Goal: Task Accomplishment & Management: Complete application form

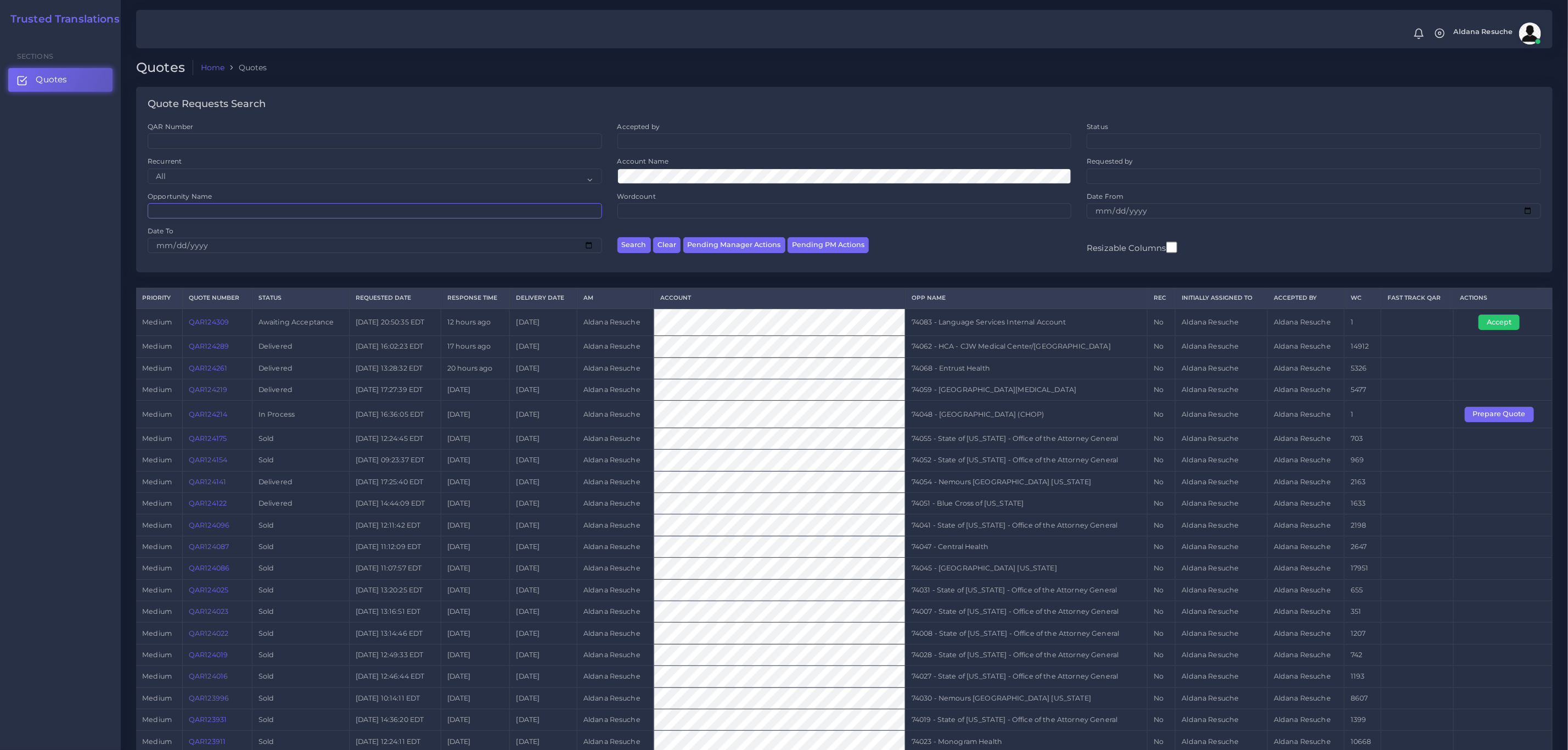
click at [198, 209] on input "Opportunity Name" at bounding box center [375, 211] width 455 height 15
type input "74059"
click at [617, 237] on button "Search" at bounding box center [634, 245] width 34 height 16
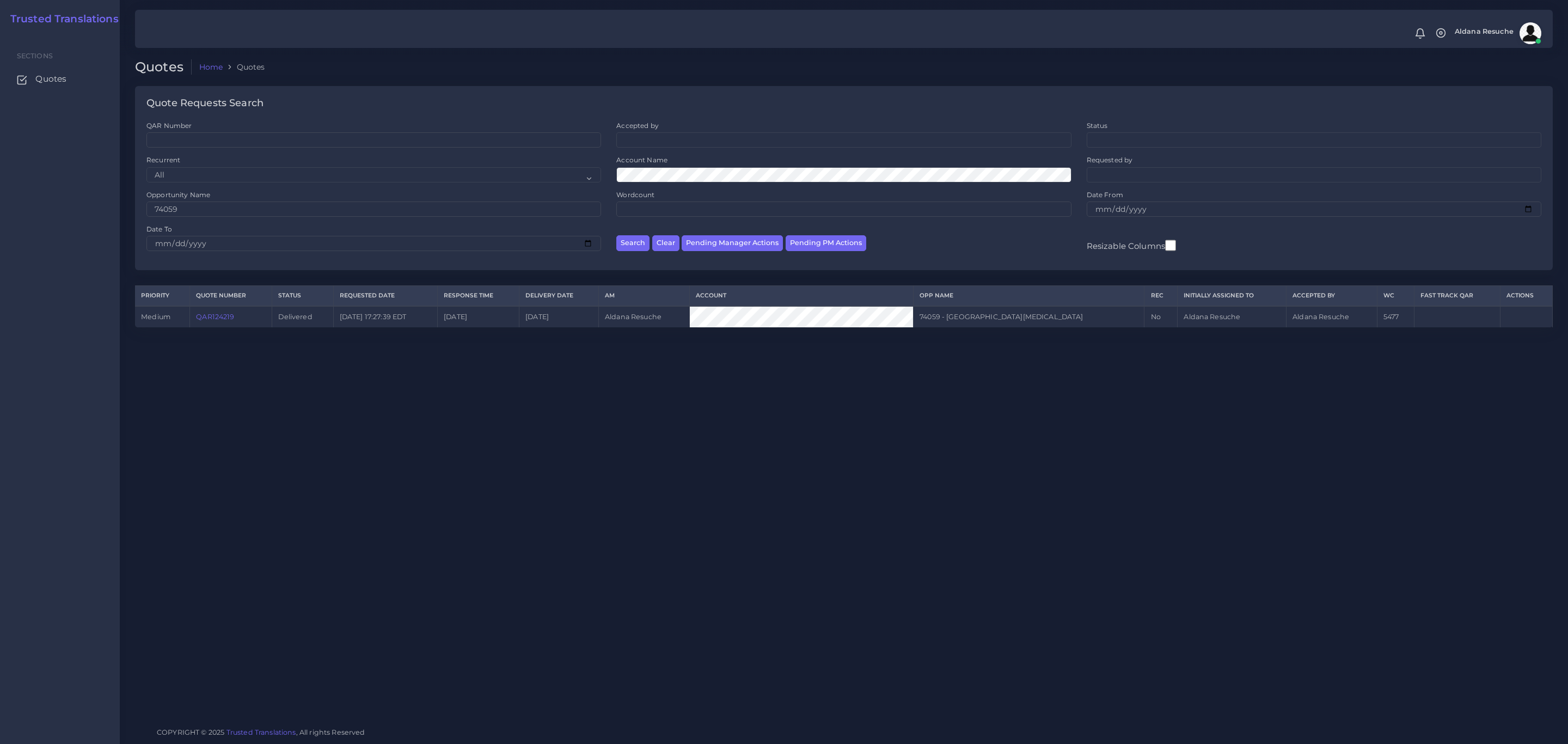
click at [227, 325] on td "QAR124219" at bounding box center [231, 317] width 82 height 21
click at [228, 319] on link "QAR124219" at bounding box center [215, 316] width 38 height 8
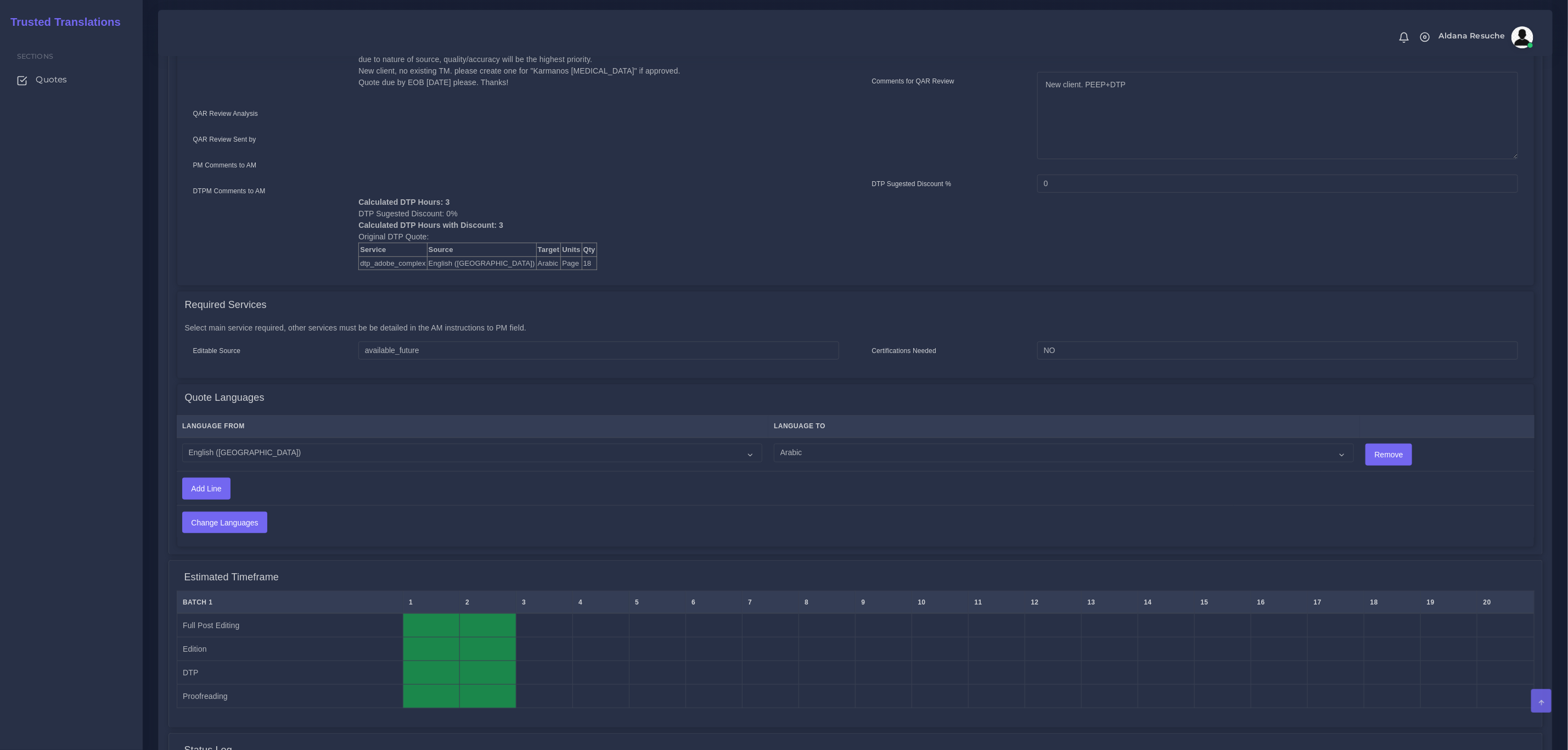
scroll to position [412, 0]
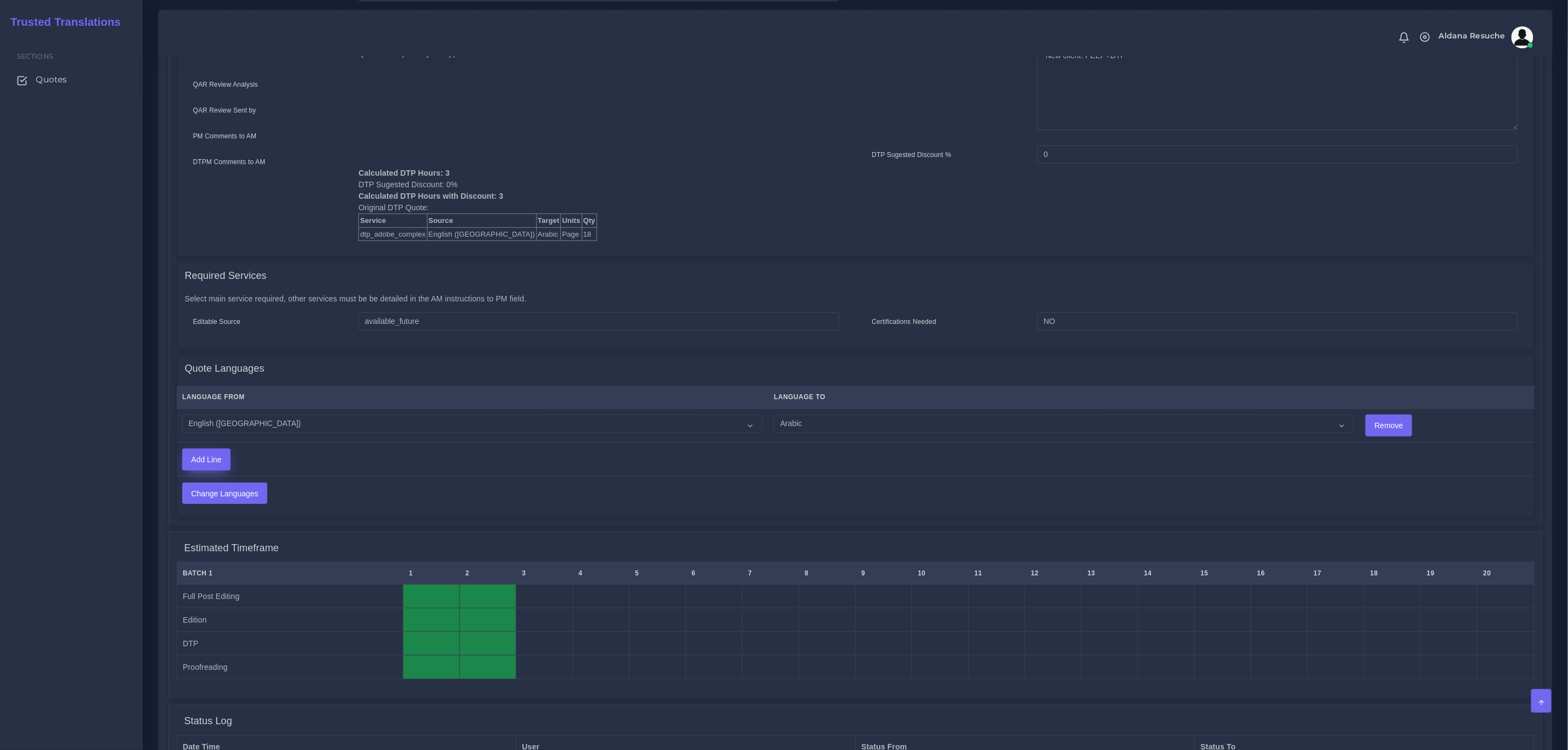
click at [203, 457] on input "Add Line" at bounding box center [206, 460] width 47 height 21
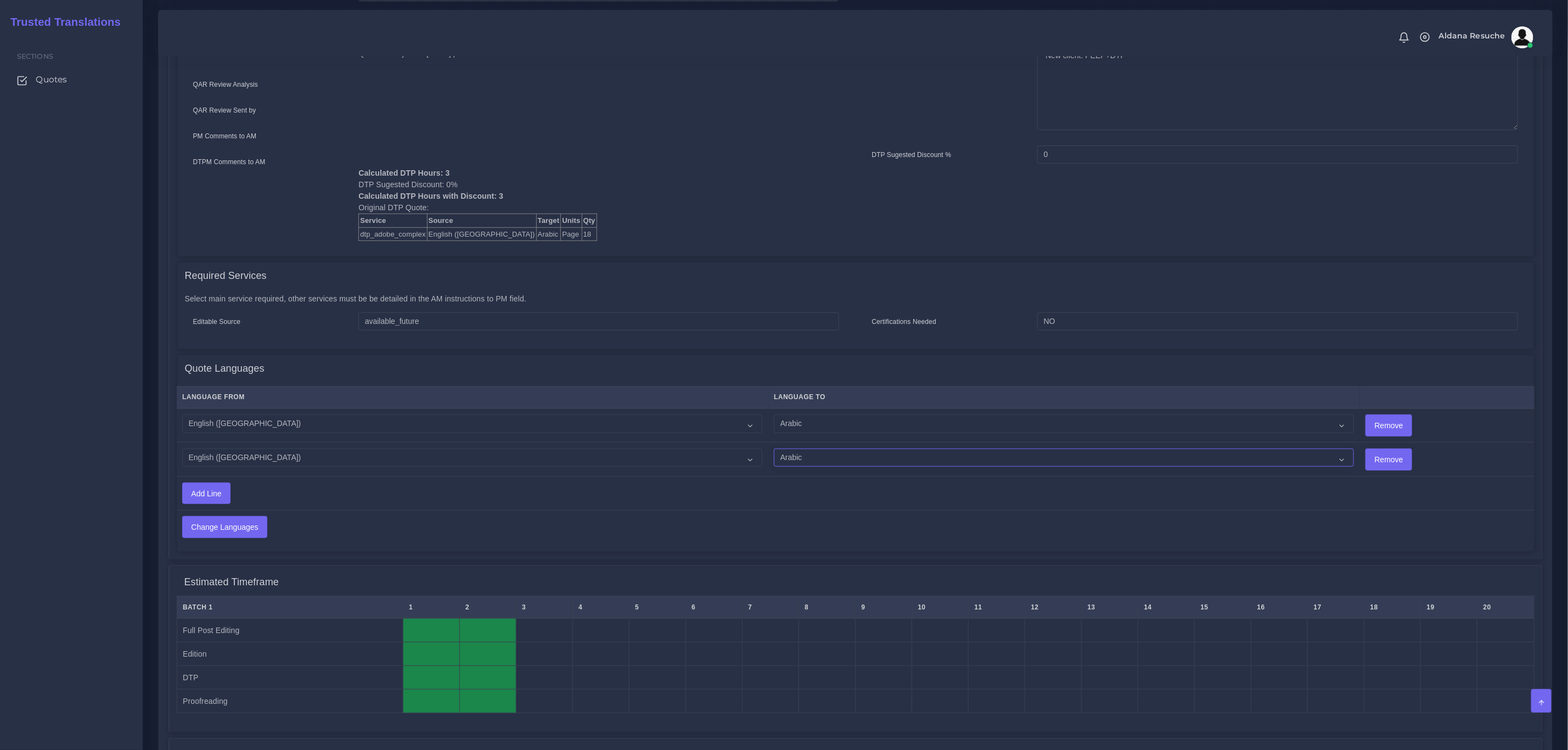
click at [811, 451] on select "Acoli Afar Afrikaans Akan Akateko Albanian American Sign Language (ASL) Amharic…" at bounding box center [1064, 458] width 580 height 18
select select "15011"
click at [774, 449] on select "Acoli Afar Afrikaans Akan Akateko Albanian American Sign Language (ASL) Amharic…" at bounding box center [1064, 458] width 580 height 18
click at [245, 530] on input "Change Languages" at bounding box center [225, 527] width 84 height 21
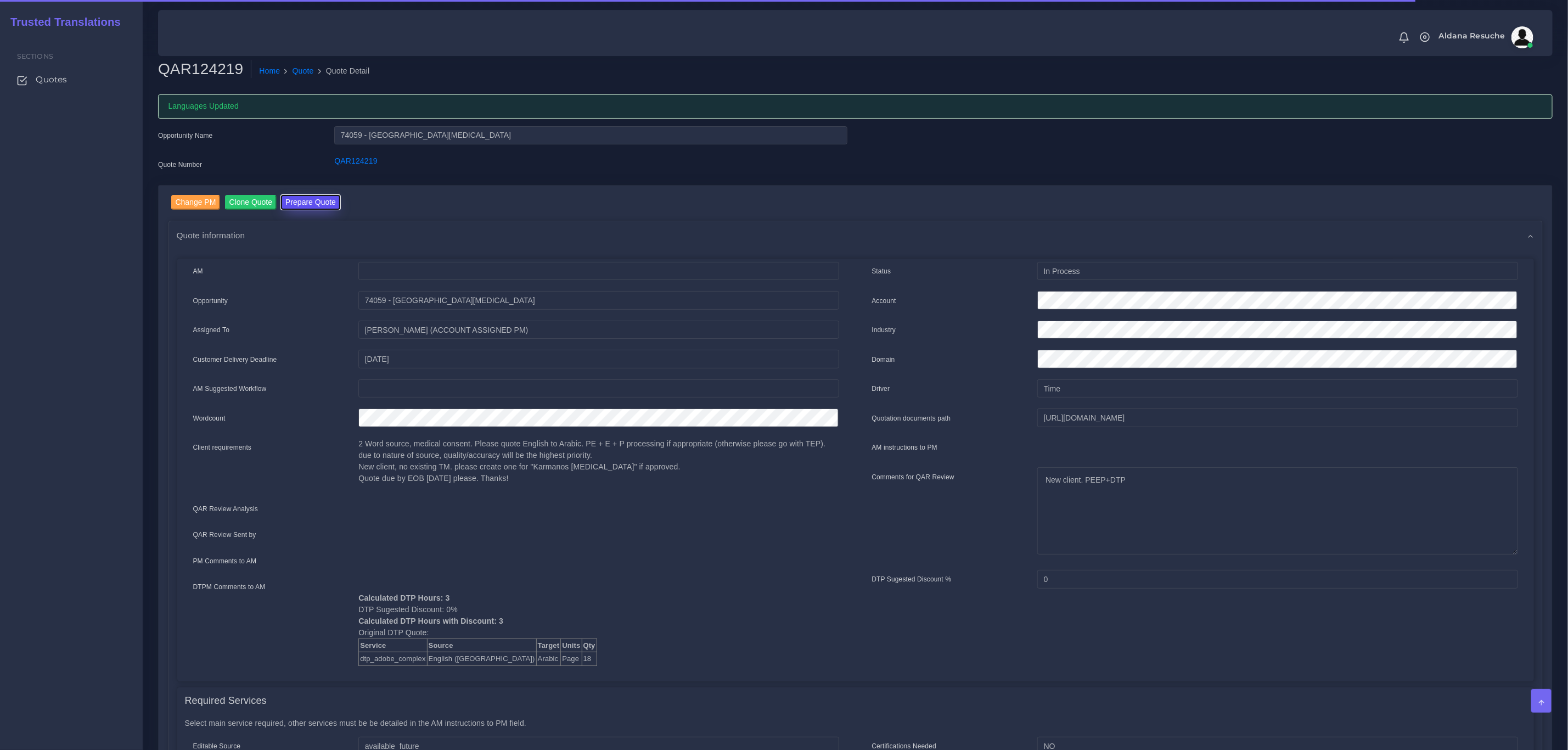
click at [313, 204] on button "Prepare Quote" at bounding box center [311, 203] width 60 height 15
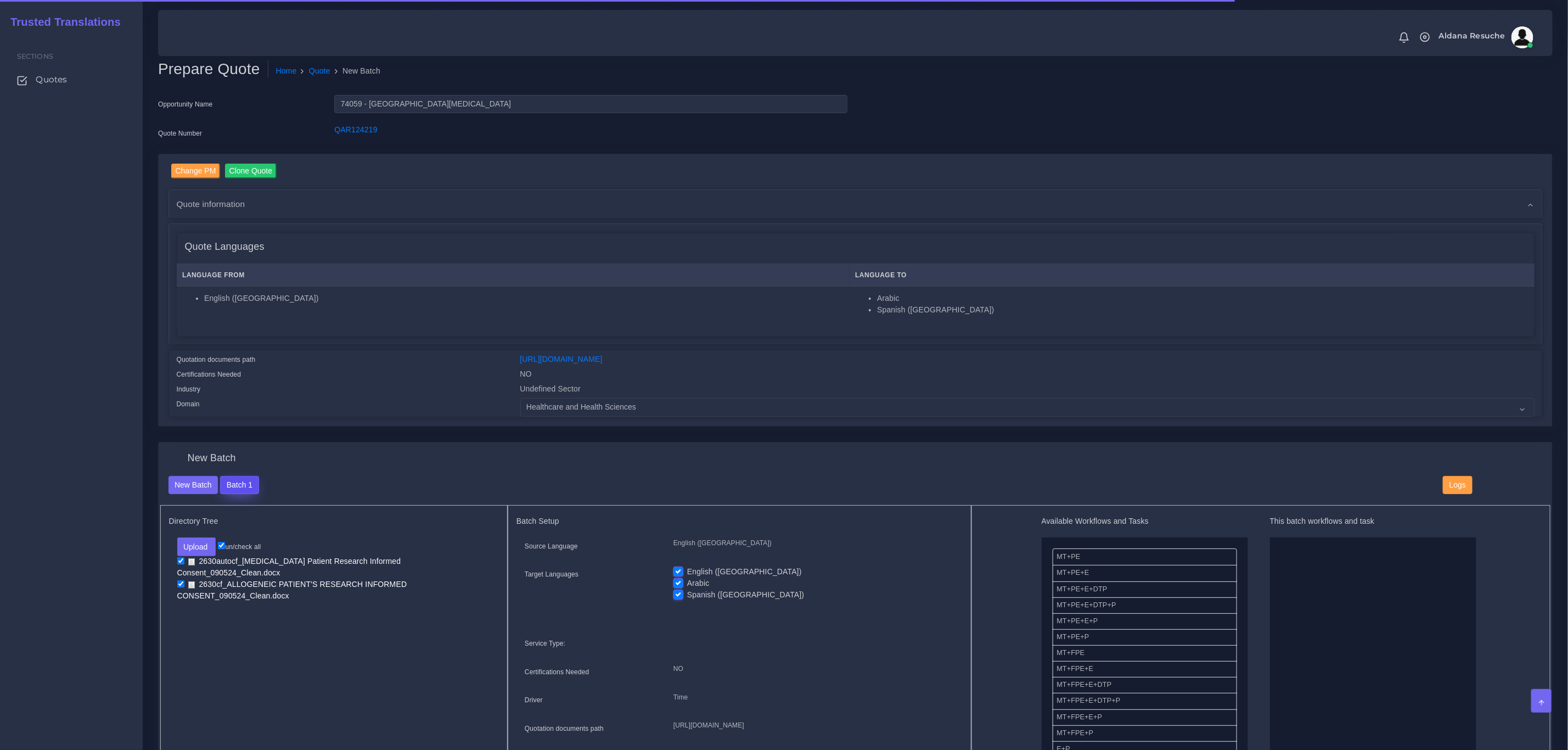
click at [244, 483] on button "Batch 1" at bounding box center [239, 485] width 39 height 18
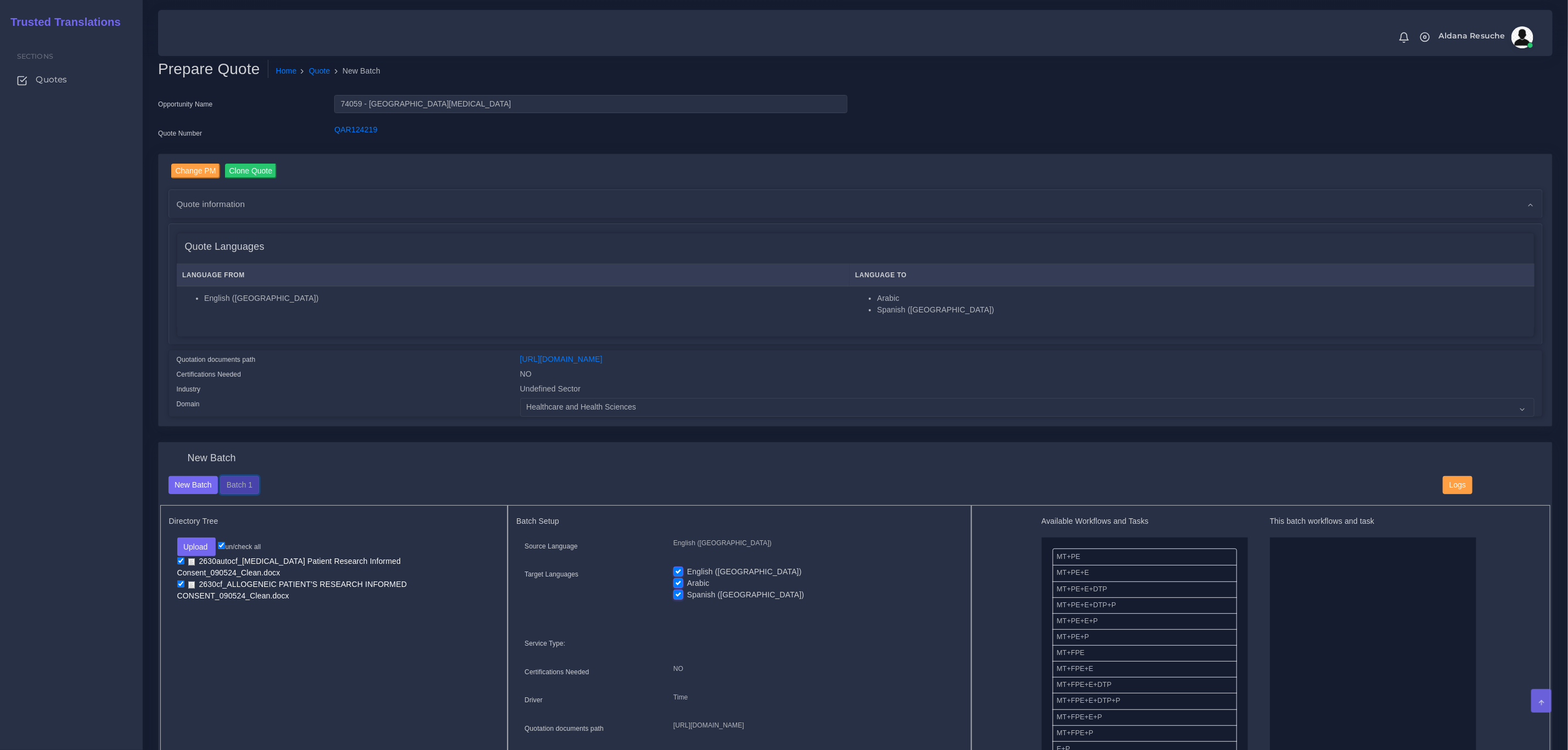
scroll to position [82, 0]
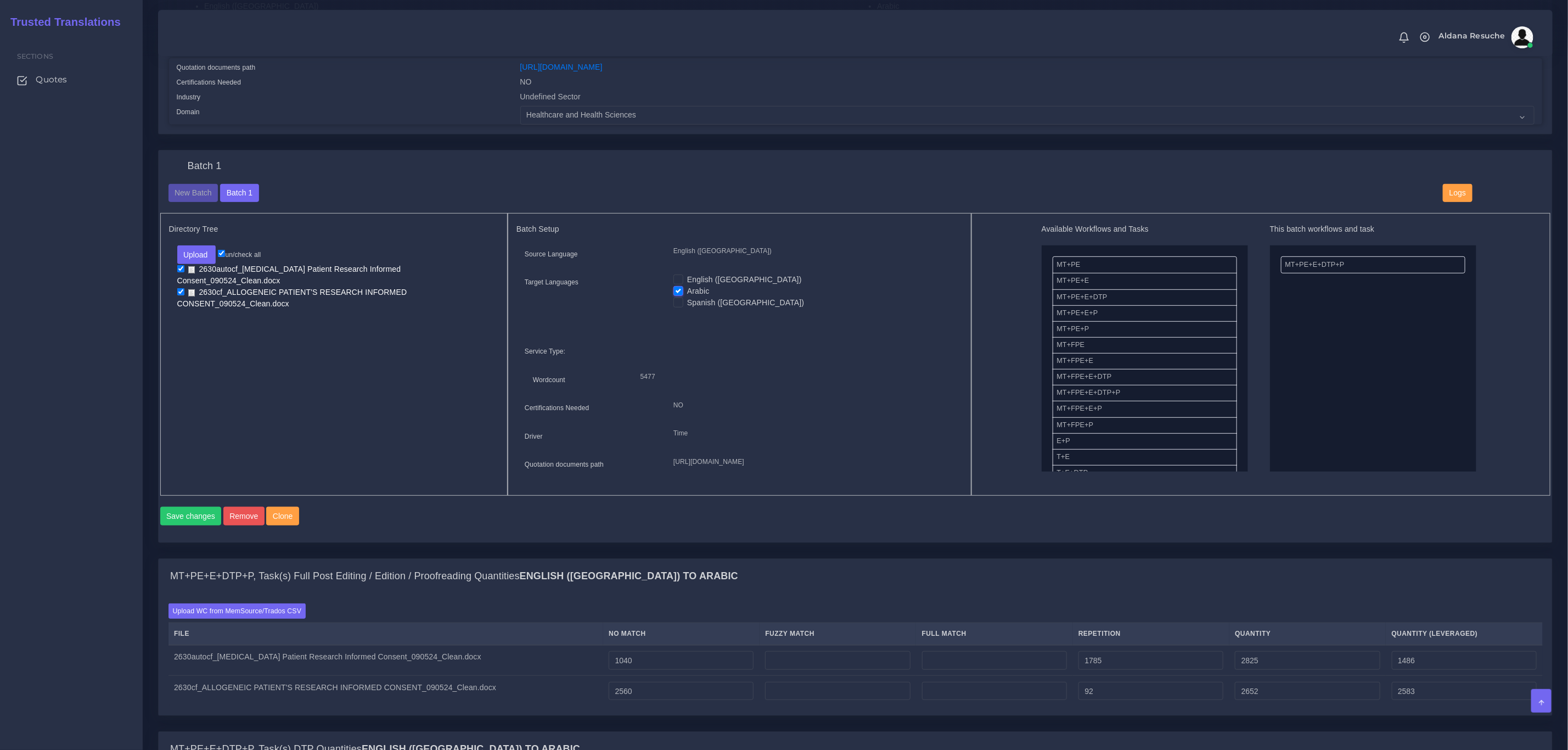
scroll to position [247, 0]
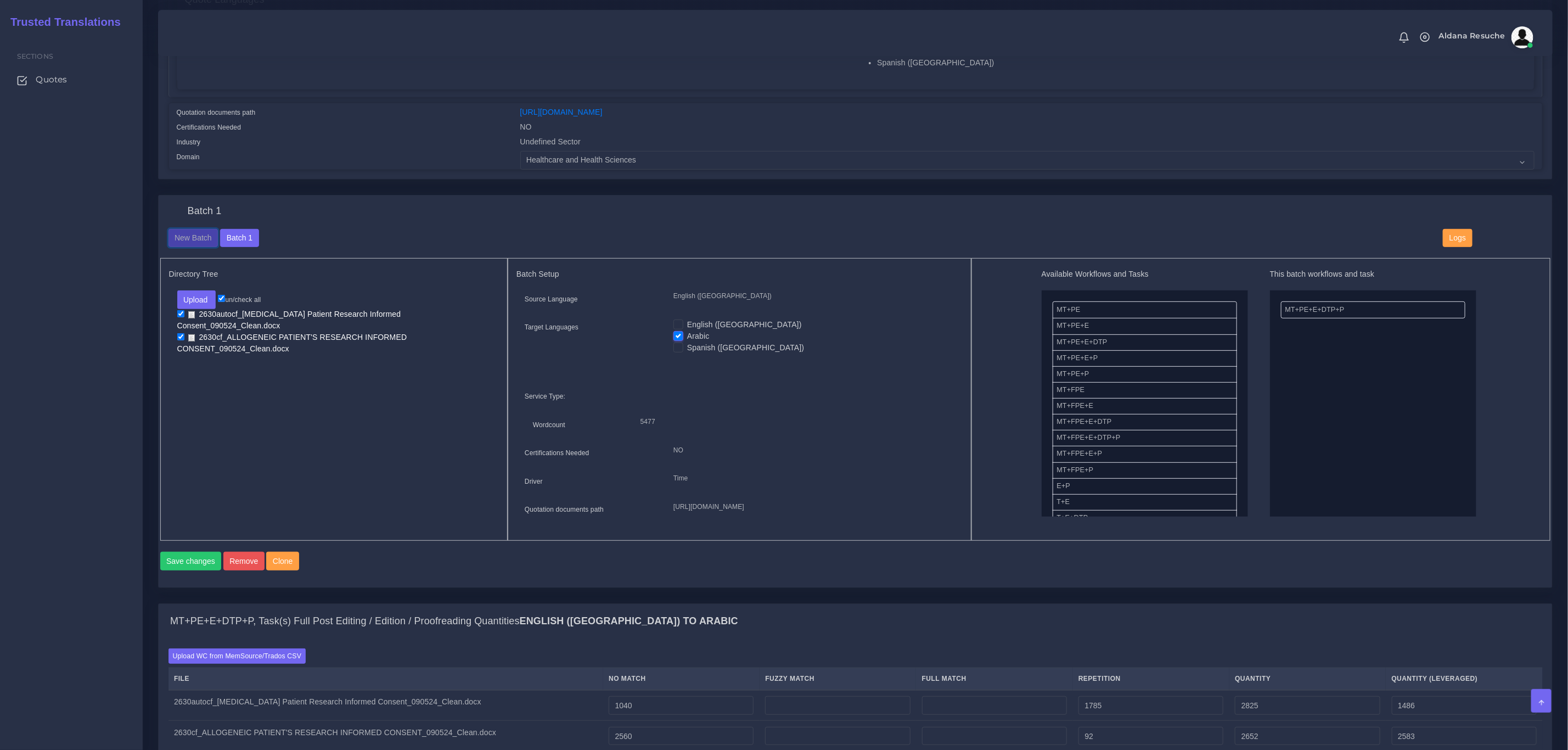
drag, startPoint x: 181, startPoint y: 241, endPoint x: 112, endPoint y: 287, distance: 82.9
click at [181, 241] on button "New Batch" at bounding box center [193, 238] width 50 height 18
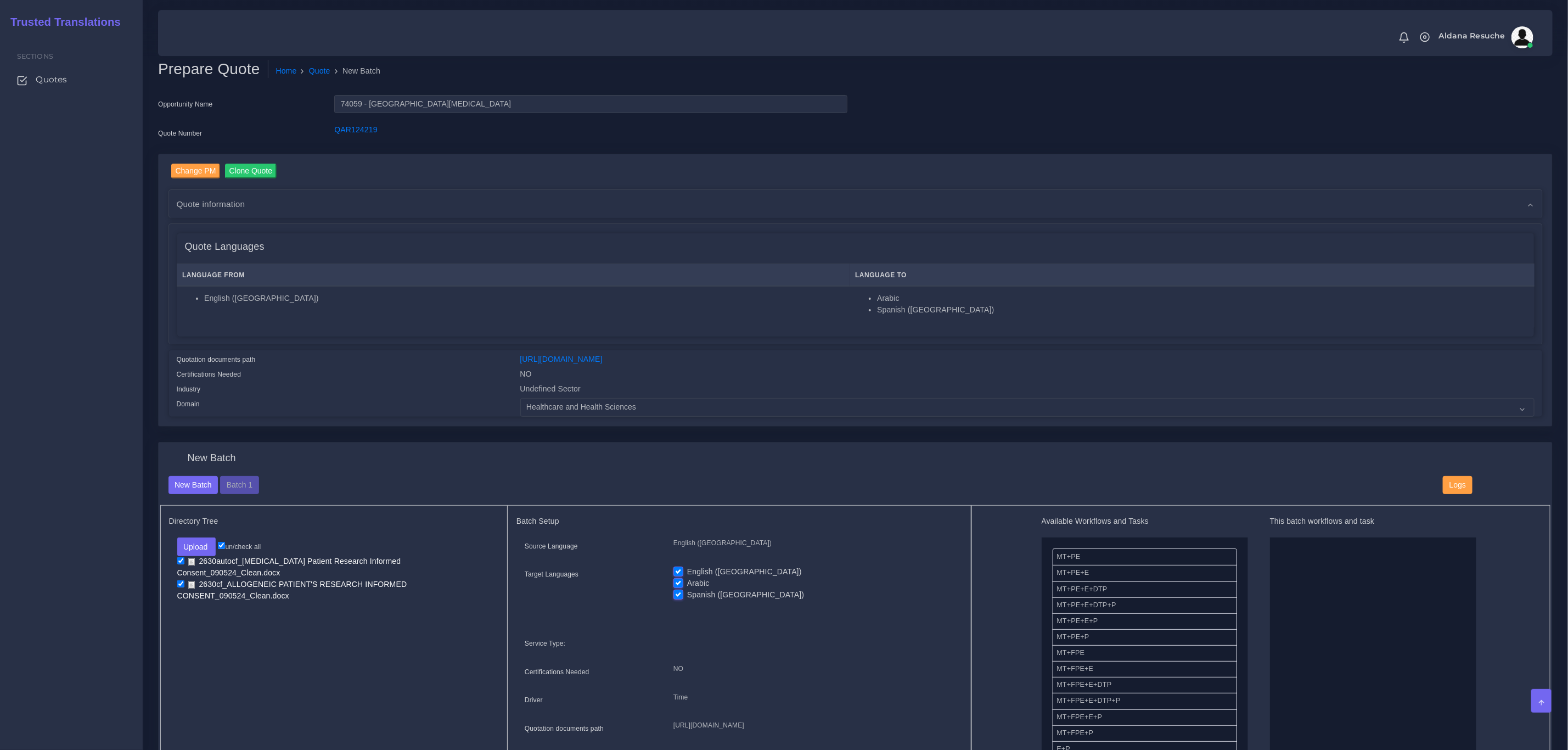
click at [687, 567] on label "English ([GEOGRAPHIC_DATA])" at bounding box center [744, 571] width 115 height 12
click at [682, 567] on input "English ([GEOGRAPHIC_DATA])" at bounding box center [678, 571] width 10 height 10
checkbox input "false"
click at [687, 580] on label "Arabic" at bounding box center [698, 583] width 23 height 12
click at [679, 580] on input "Arabic" at bounding box center [678, 582] width 10 height 10
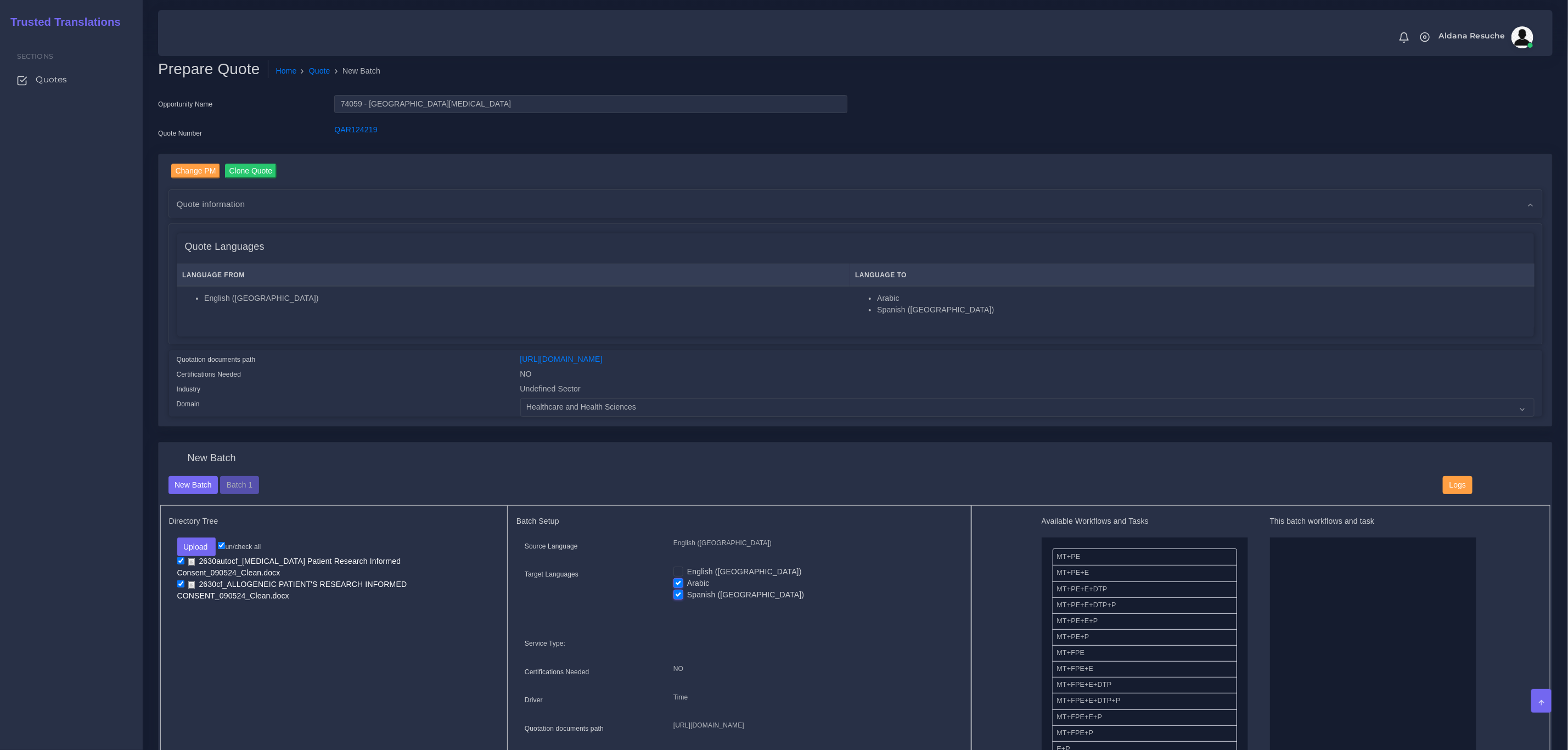
checkbox input "false"
drag, startPoint x: 1146, startPoint y: 610, endPoint x: 1353, endPoint y: 605, distance: 207.1
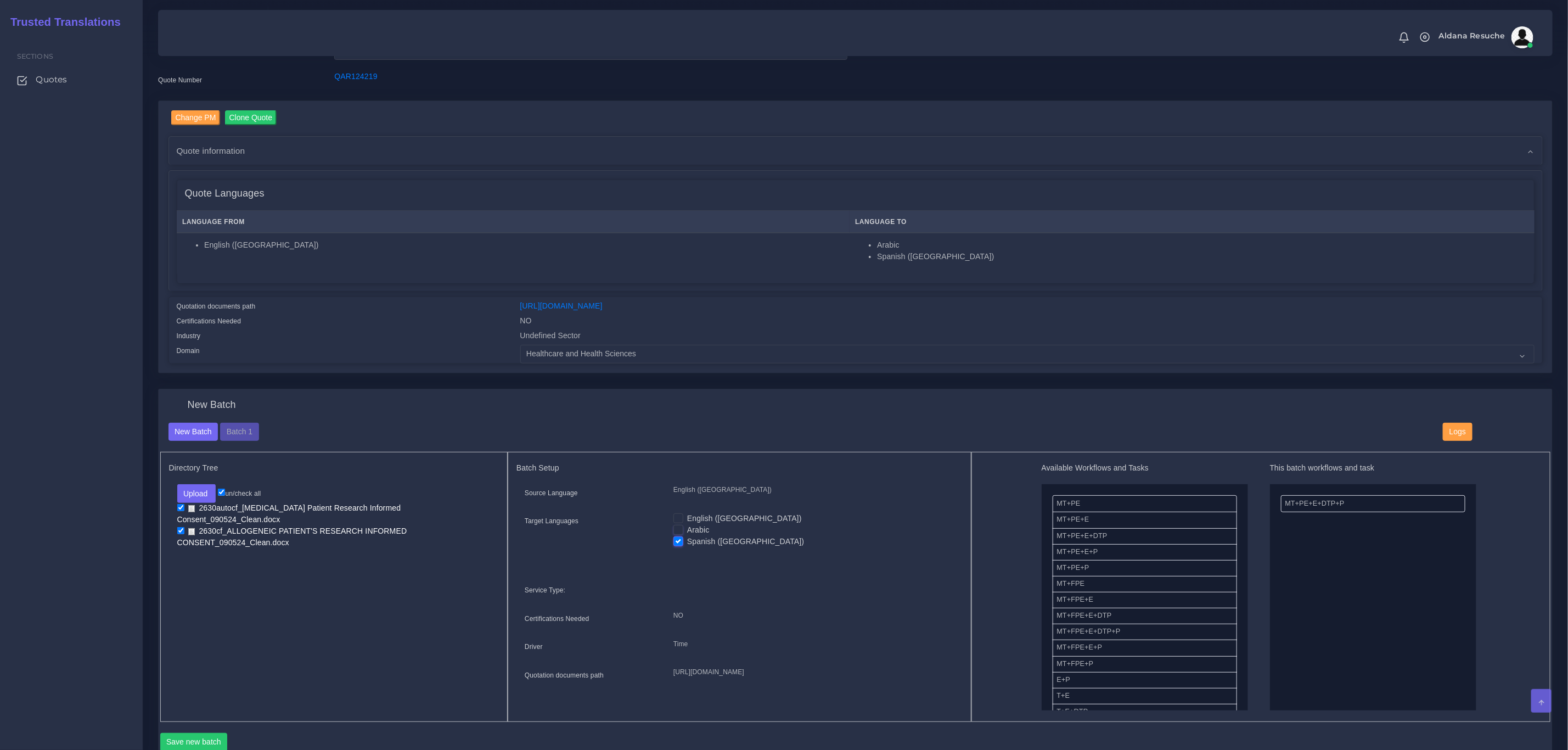
scroll to position [82, 0]
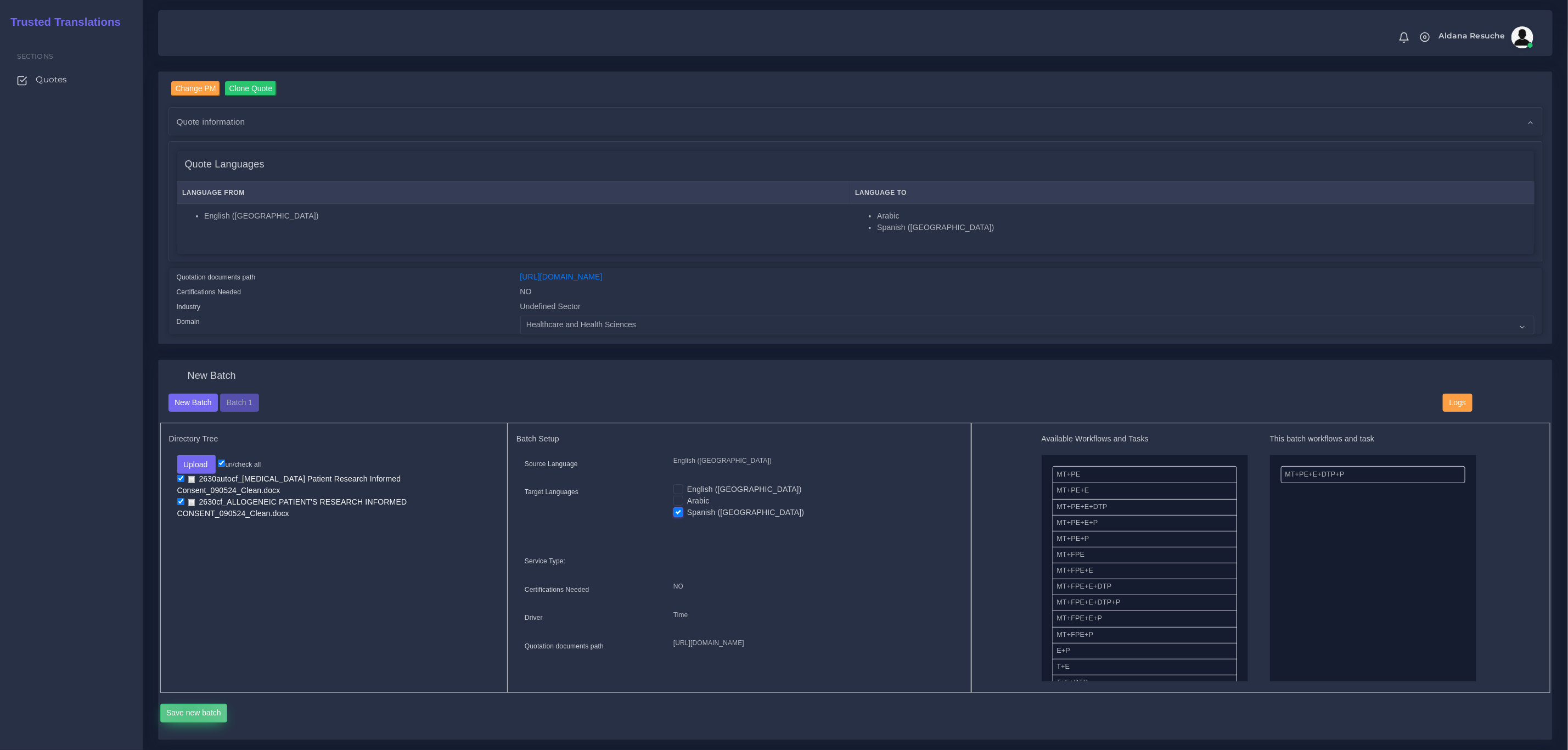
click at [188, 715] on button "Save new batch" at bounding box center [194, 713] width 68 height 18
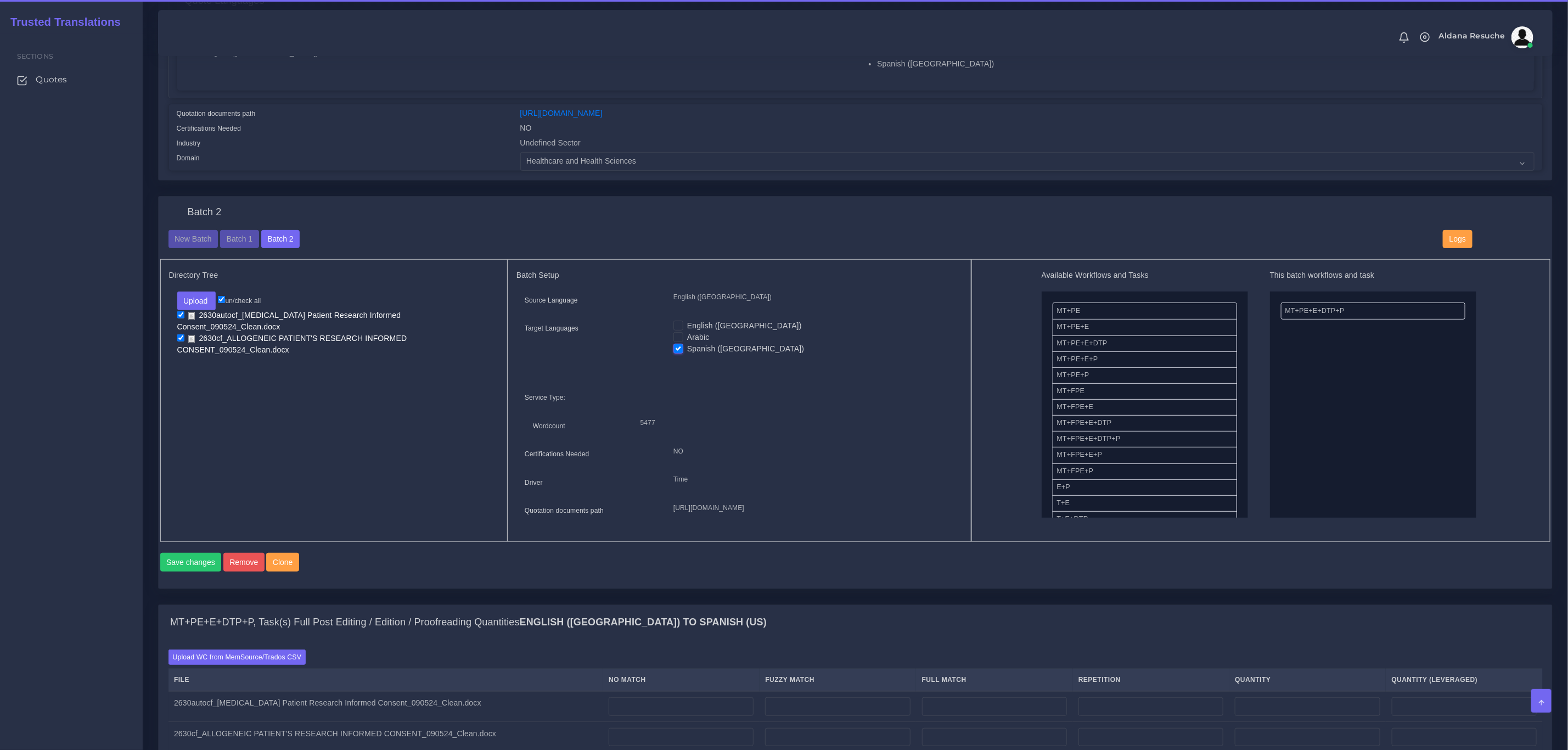
scroll to position [494, 0]
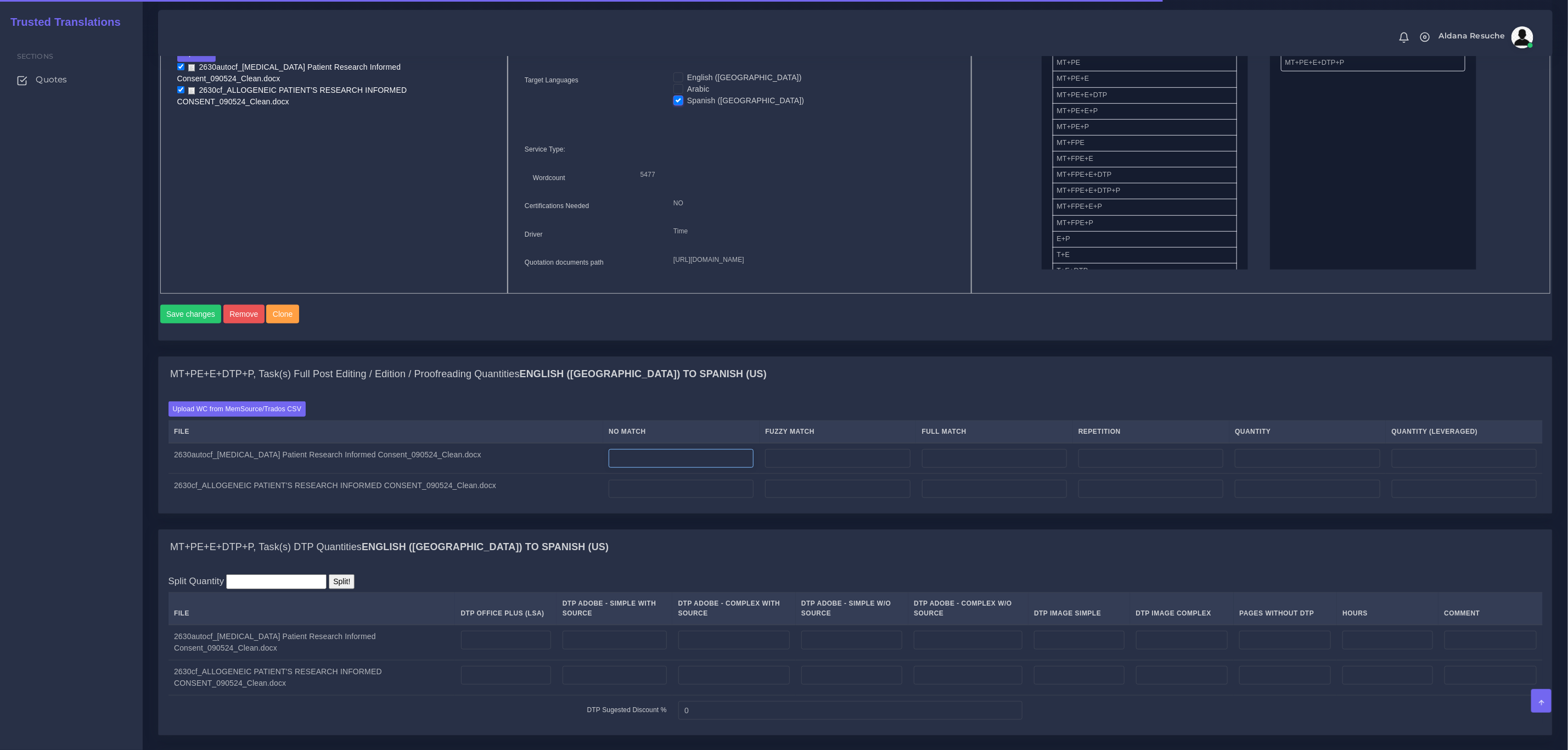
click at [636, 468] on input "number" at bounding box center [681, 458] width 145 height 18
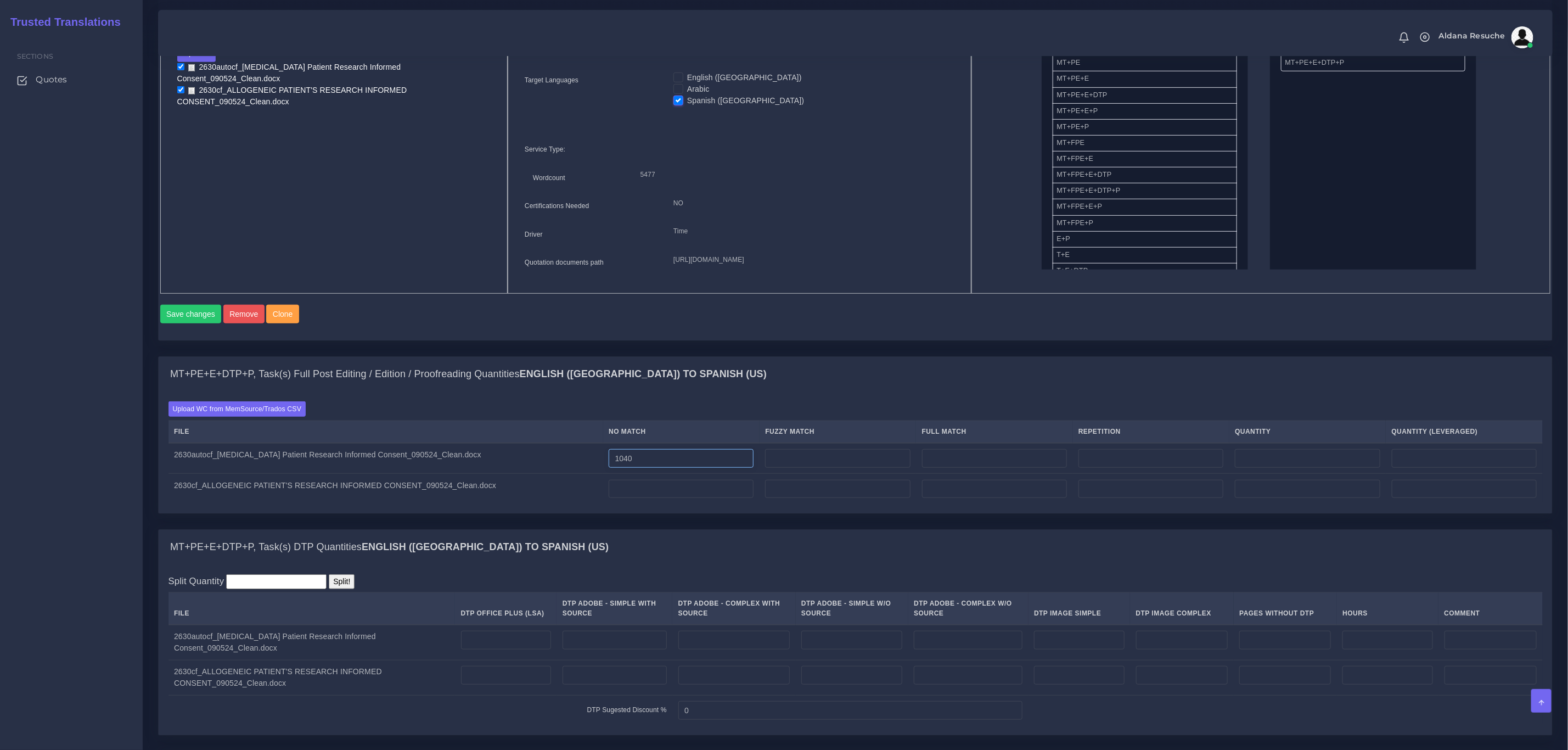
type input "1040"
click at [654, 498] on input "number" at bounding box center [681, 489] width 145 height 18
type input "2560"
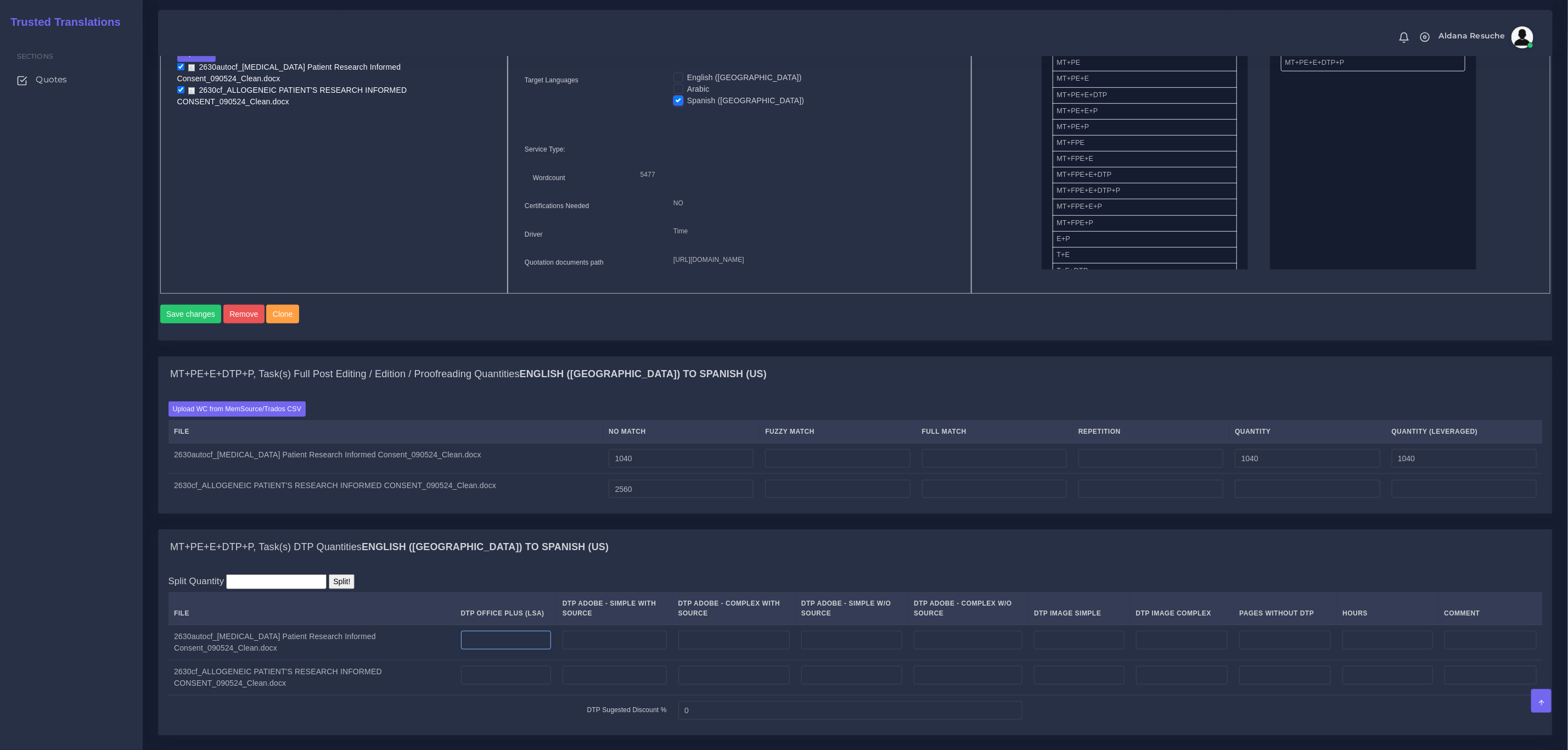
type input "2560"
click at [504, 649] on input "number" at bounding box center [506, 640] width 90 height 18
type input "10"
click at [509, 684] on input "number" at bounding box center [506, 675] width 90 height 18
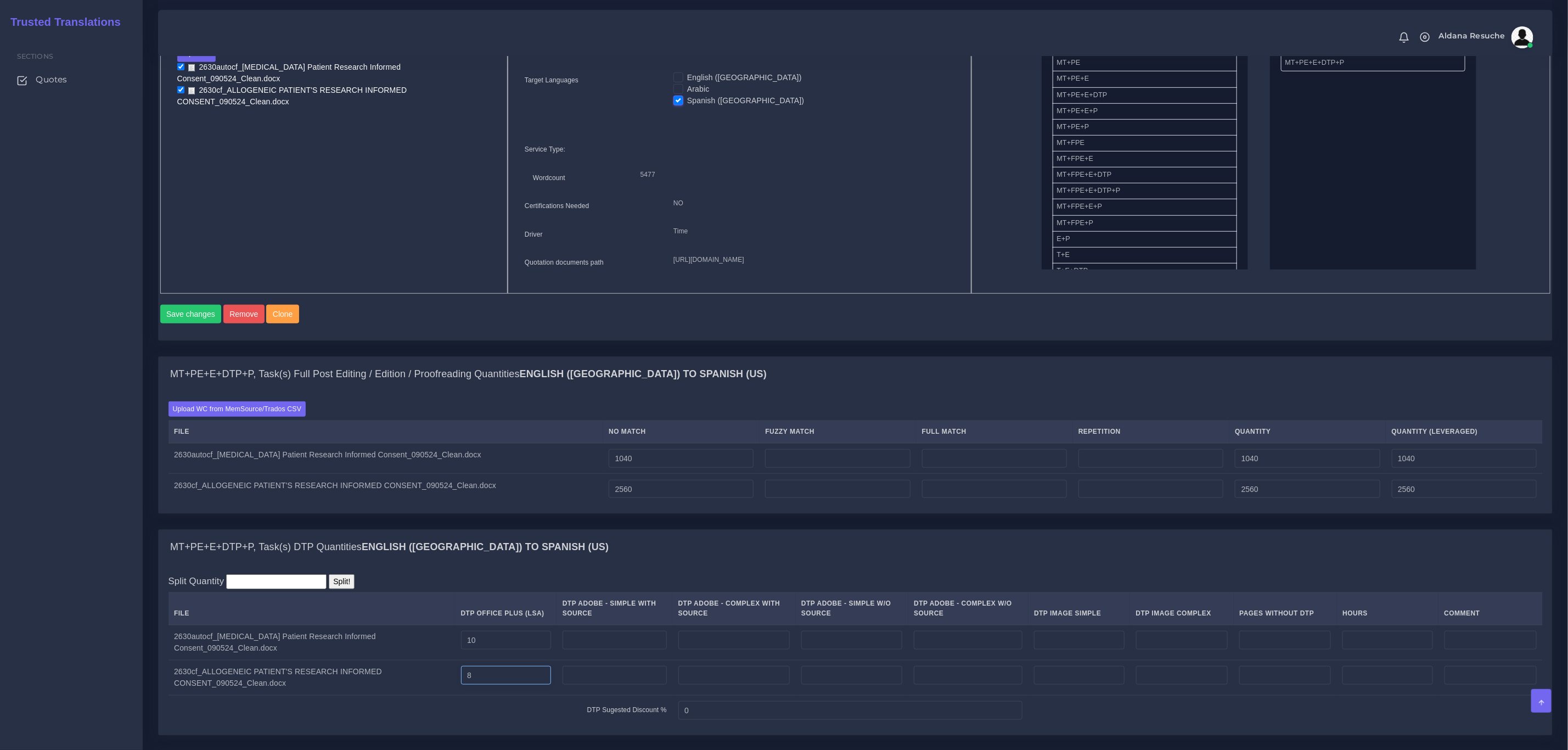
type input "8"
click at [830, 529] on div "MT+PE+E+DTP+P, Task(s) Full Post Editing / Edition / Proofreading Quantities En…" at bounding box center [855, 443] width 1412 height 173
click at [1121, 468] on input "number" at bounding box center [1151, 458] width 145 height 18
type input "1785"
type input "2825"
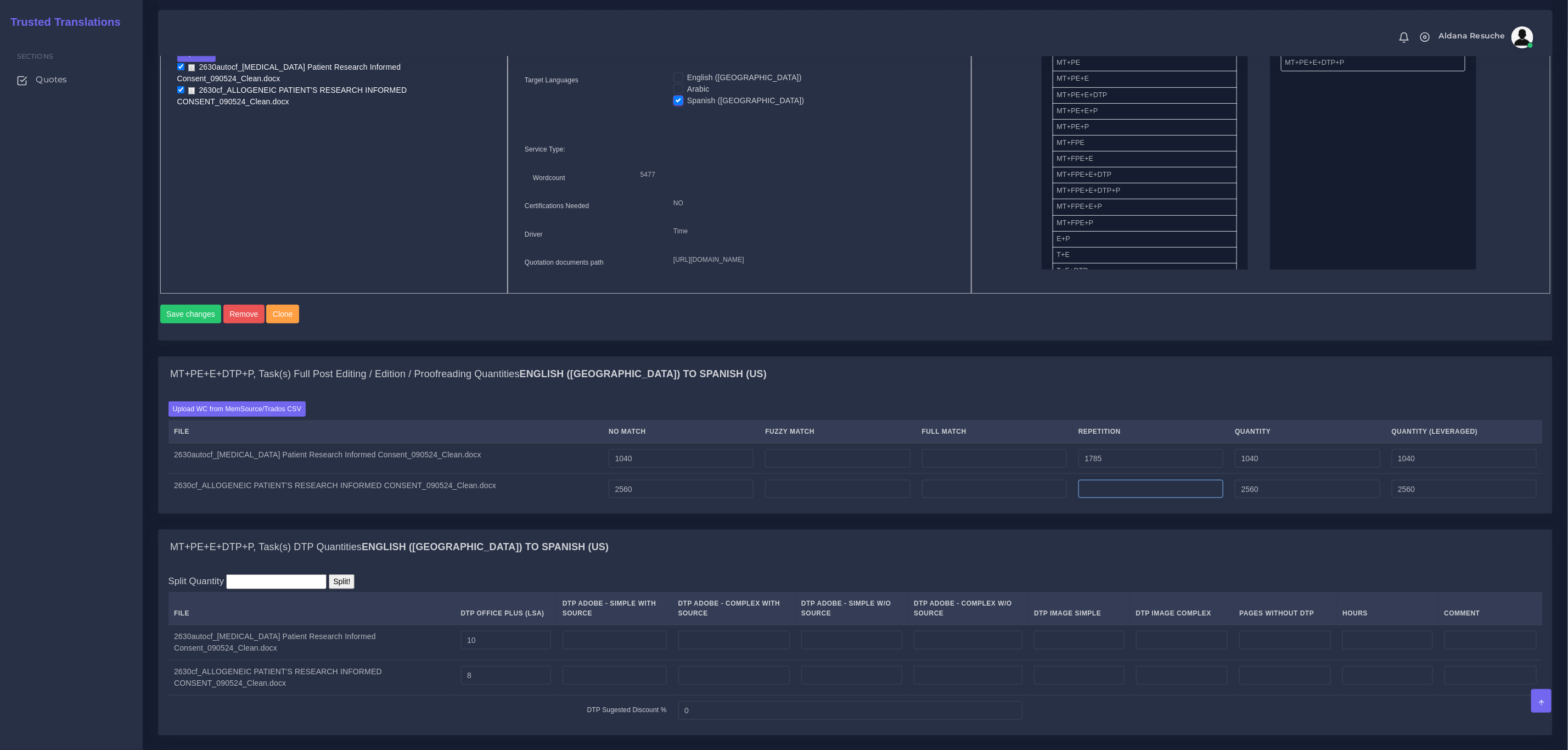
type input "1486"
click at [1097, 498] on input "number" at bounding box center [1151, 489] width 145 height 18
type input "92"
type input "2652"
type input "2583"
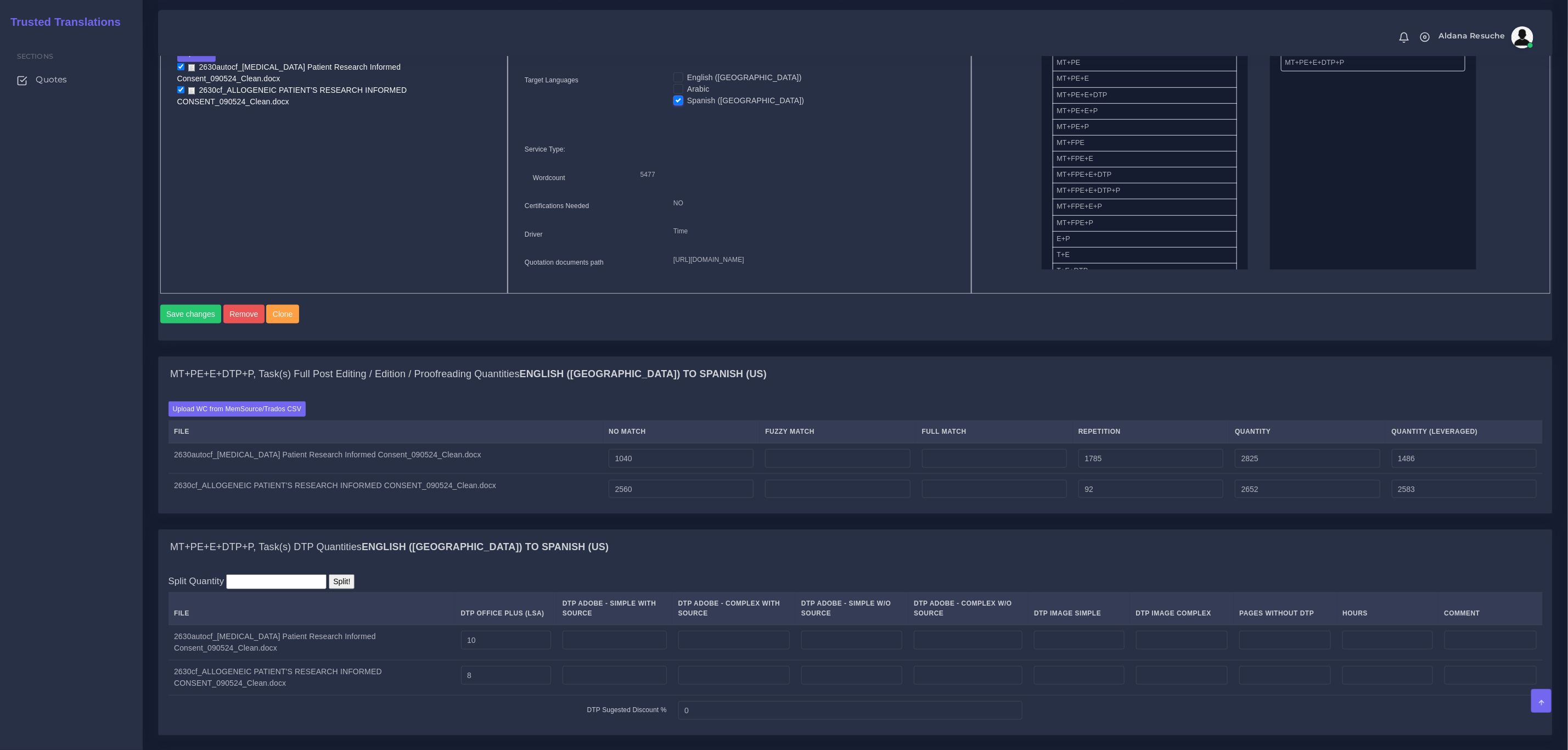
click at [1140, 387] on div "MT+PE+E+DTP+P, Task(s) Full Post Editing / Edition / Proofreading Quantities En…" at bounding box center [855, 374] width 1394 height 35
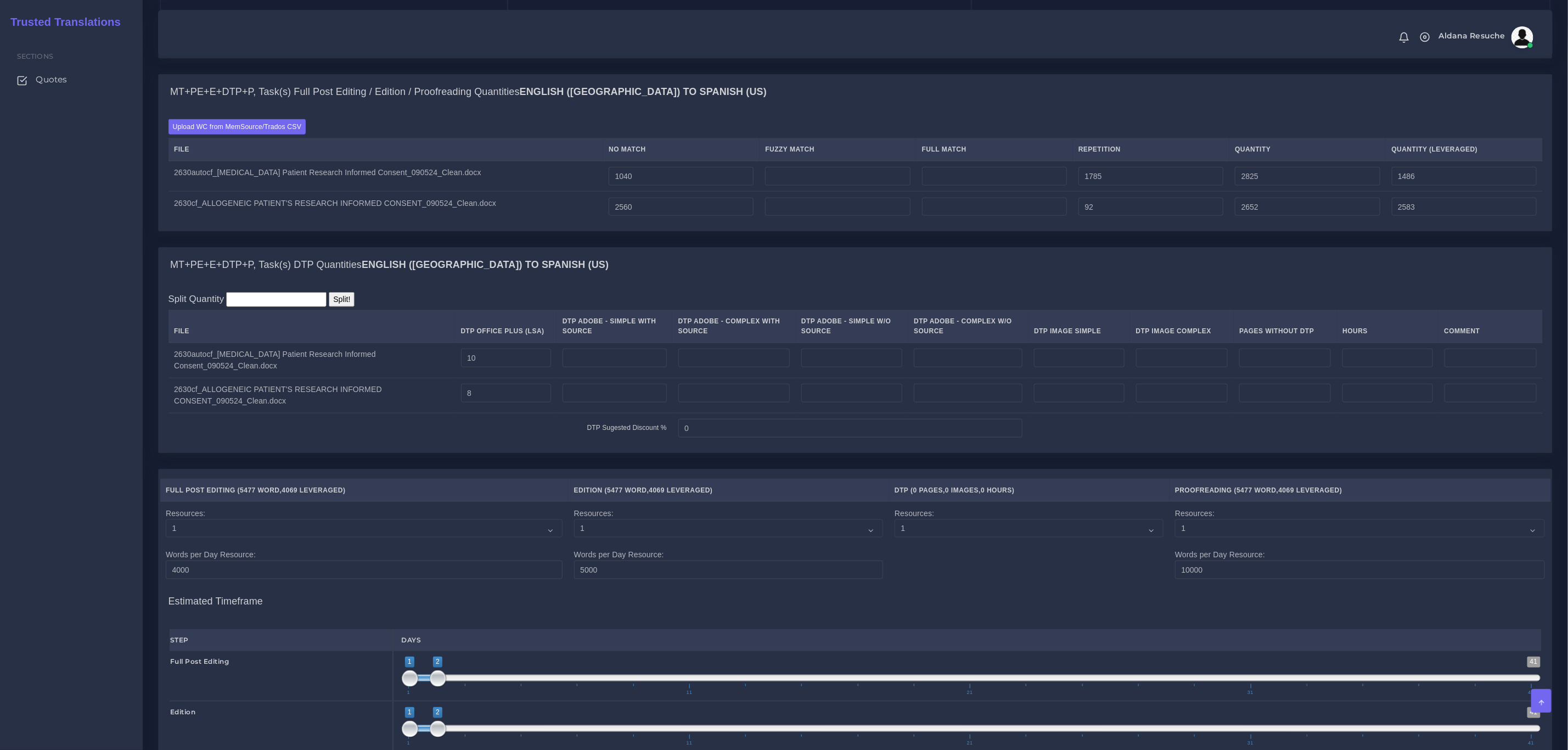
scroll to position [694, 0]
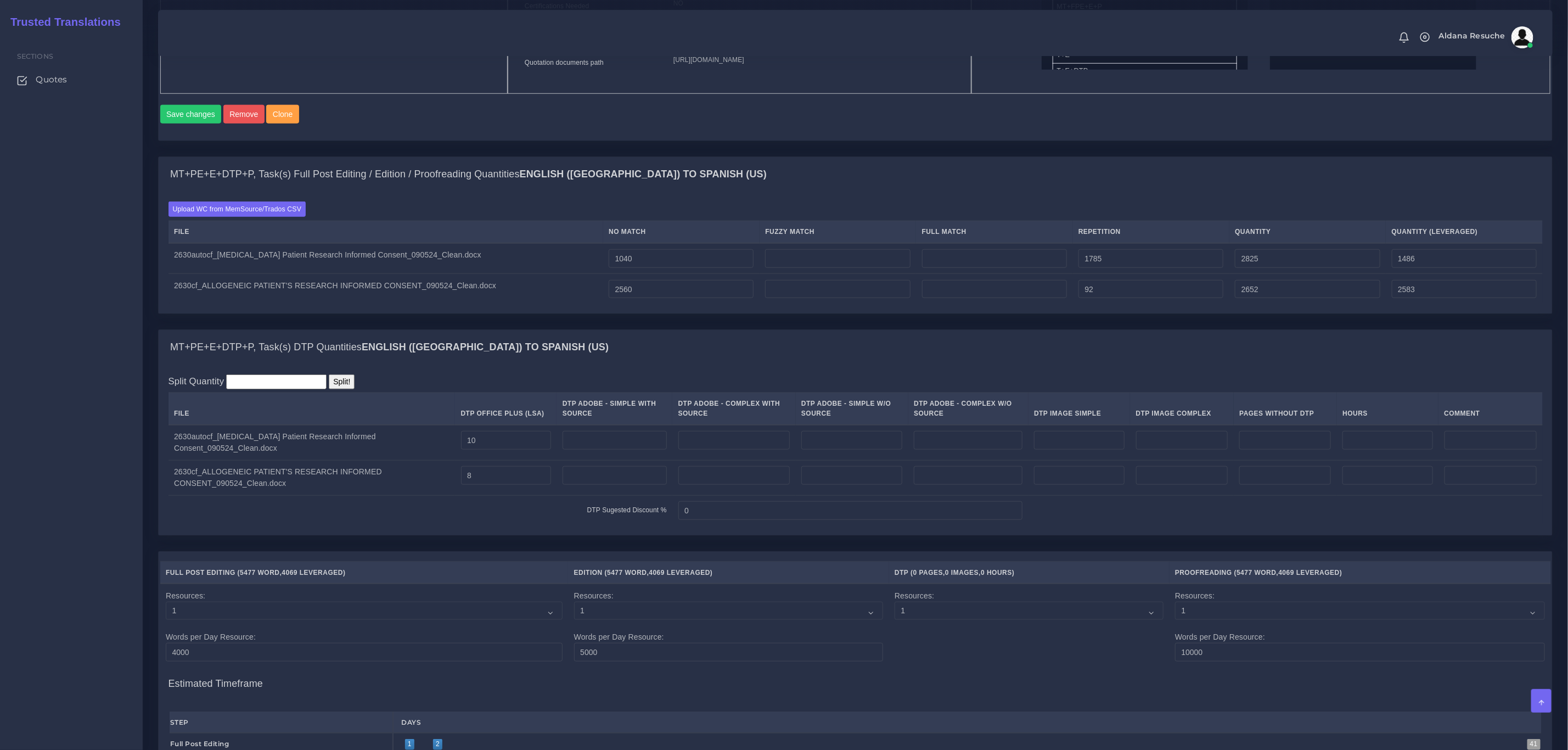
click at [306, 330] on div "MT+PE+E+DTP+P, Task(s) Full Post Editing / Edition / Proofreading Quantities En…" at bounding box center [855, 243] width 1412 height 173
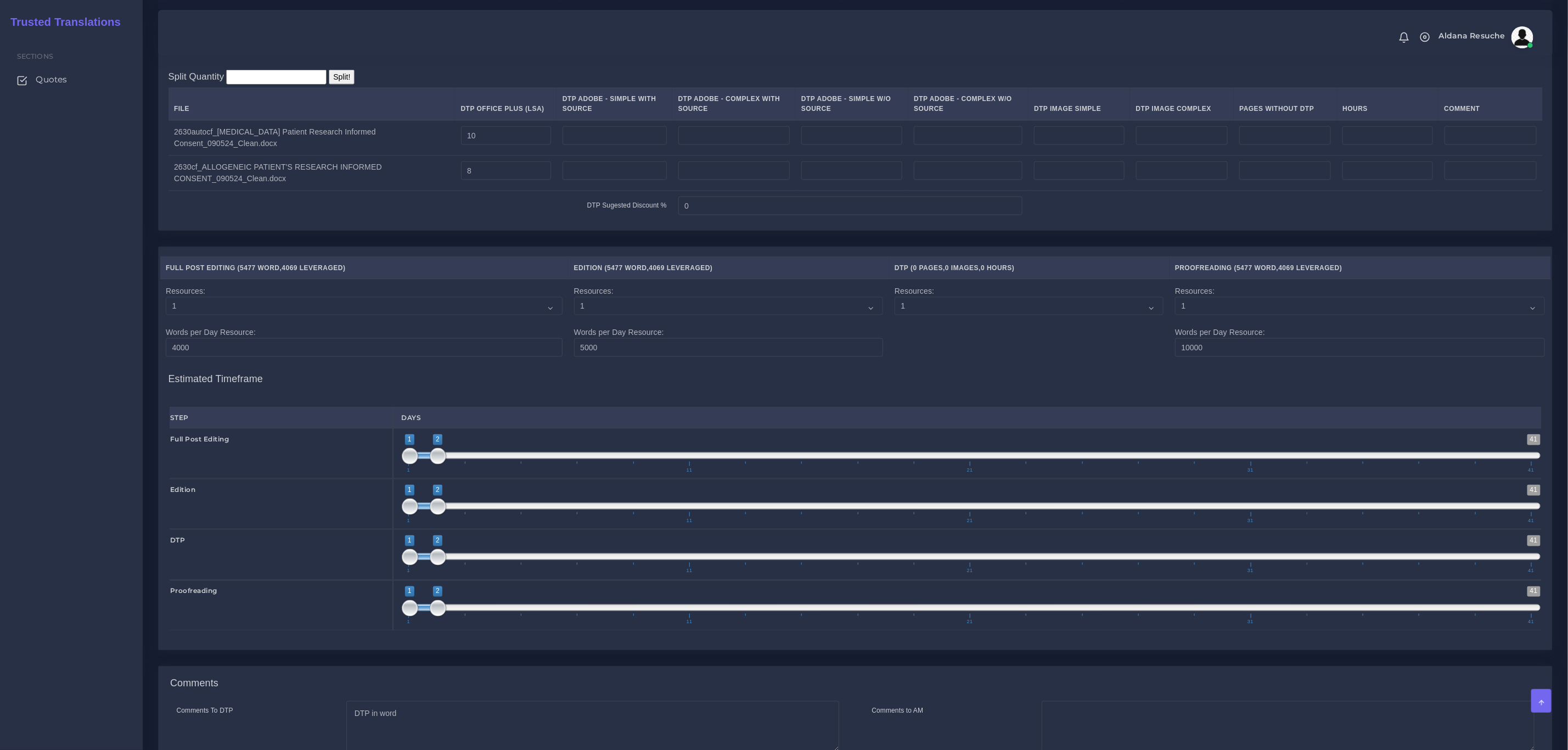
scroll to position [1188, 0]
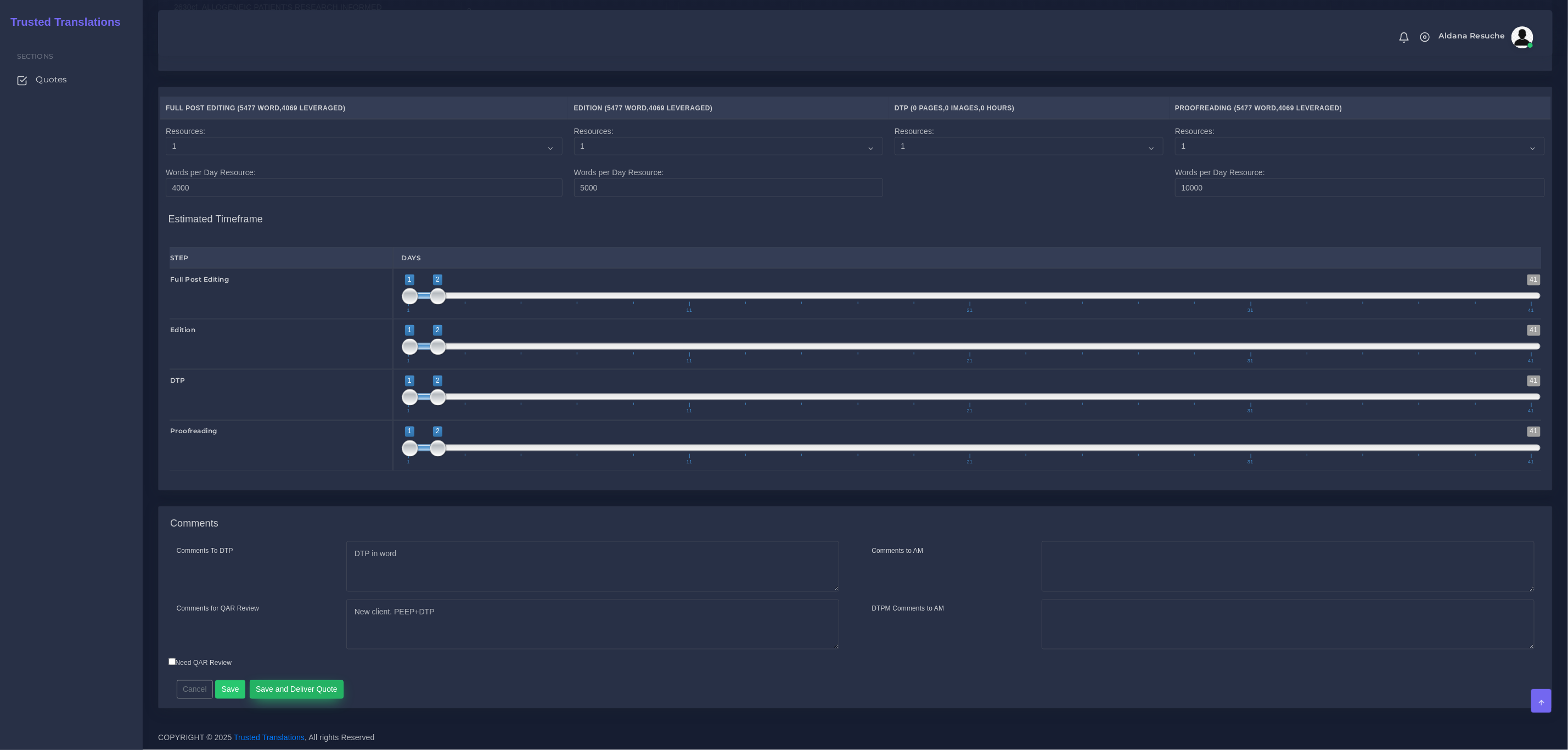
click at [308, 687] on button "Save and Deliver Quote" at bounding box center [297, 689] width 95 height 18
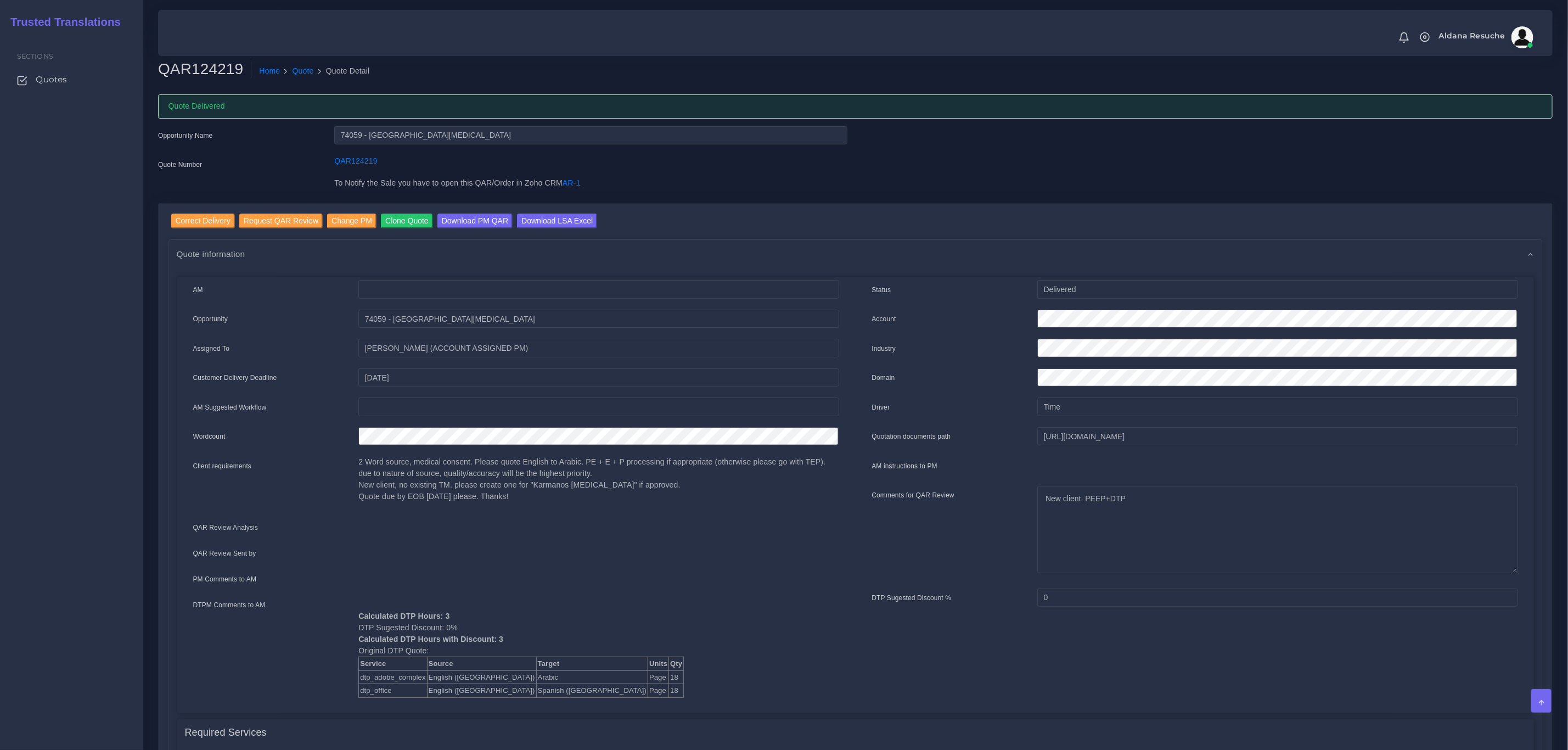
click at [282, 183] on div at bounding box center [238, 187] width 176 height 18
click at [572, 218] on input "Download LSA Excel" at bounding box center [557, 221] width 80 height 15
click at [295, 66] on link "Quote" at bounding box center [303, 71] width 21 height 12
